Goal: Information Seeking & Learning: Check status

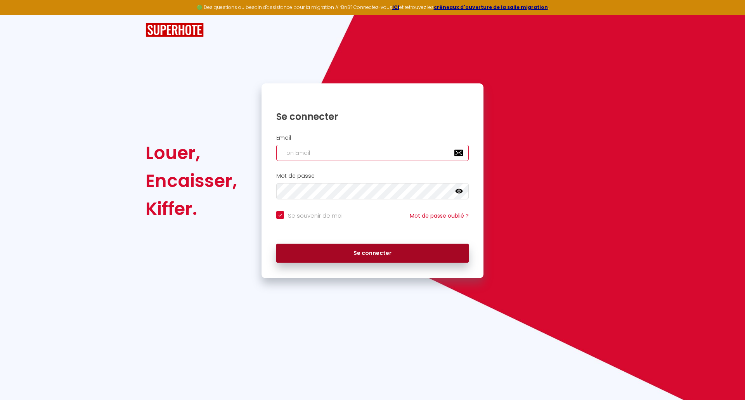
type input "[EMAIL_ADDRESS][DOMAIN_NAME]"
click at [325, 250] on button "Se connecter" at bounding box center [372, 253] width 192 height 19
checkbox input "true"
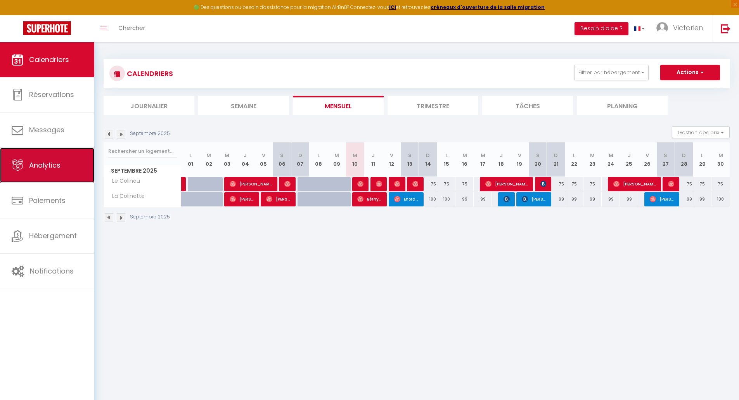
click at [50, 170] on span "Analytics" at bounding box center [44, 165] width 31 height 10
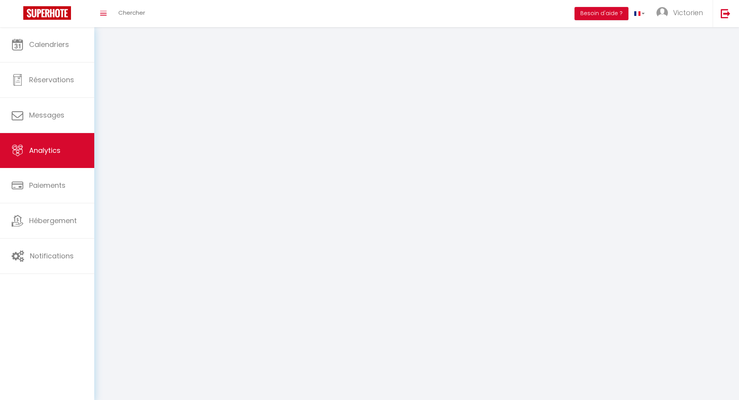
select select "2025"
select select "9"
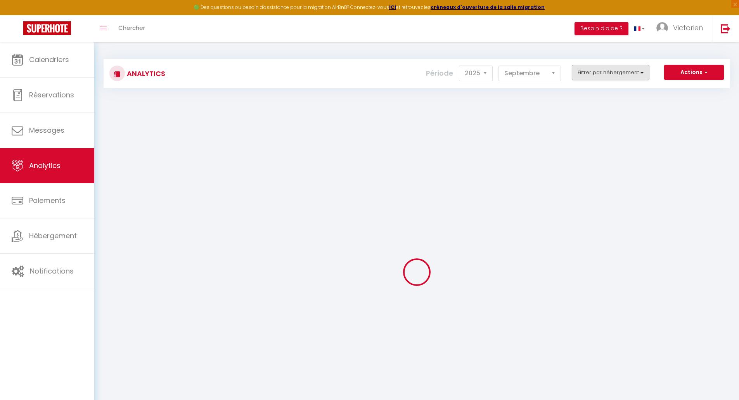
checkbox input "false"
checkbox Colinou "false"
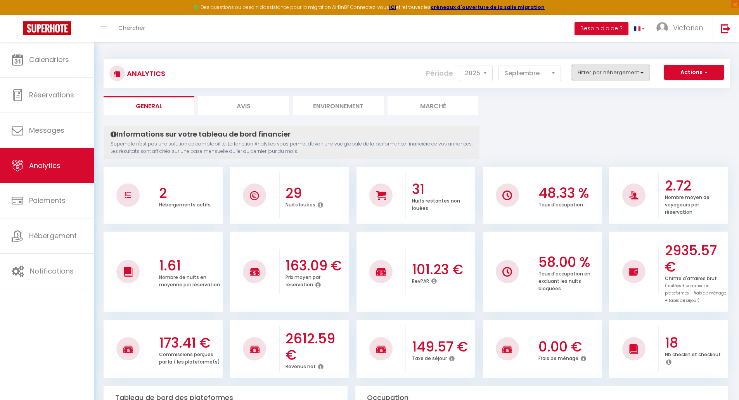
click at [618, 73] on button "Filtrer par hébergement" at bounding box center [611, 73] width 78 height 16
click at [605, 120] on Colinette "checkbox" at bounding box center [632, 117] width 101 height 8
checkbox Colinette "true"
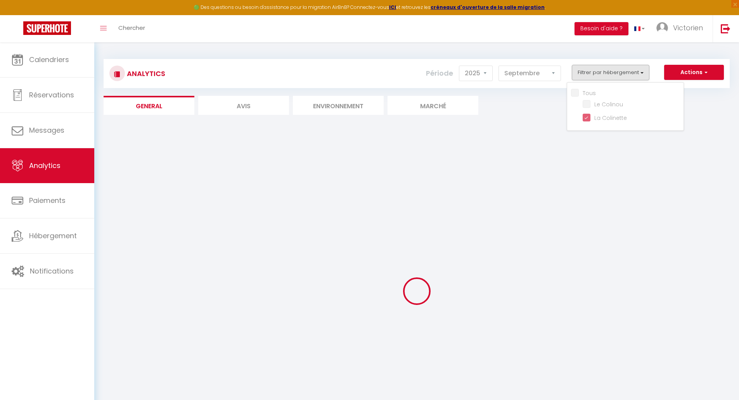
checkbox Colinou "false"
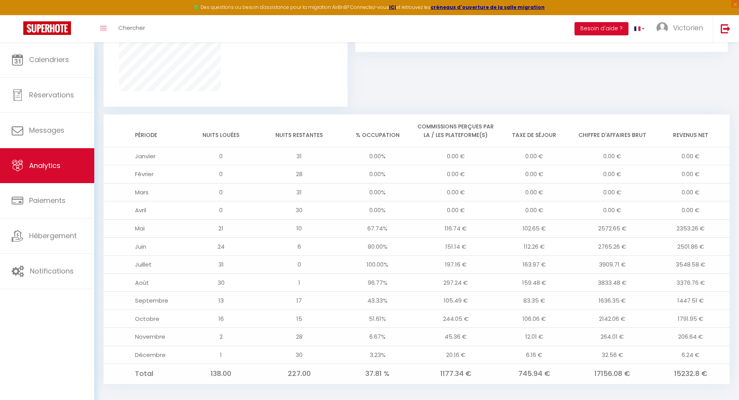
scroll to position [568, 0]
